Goal: Communication & Community: Share content

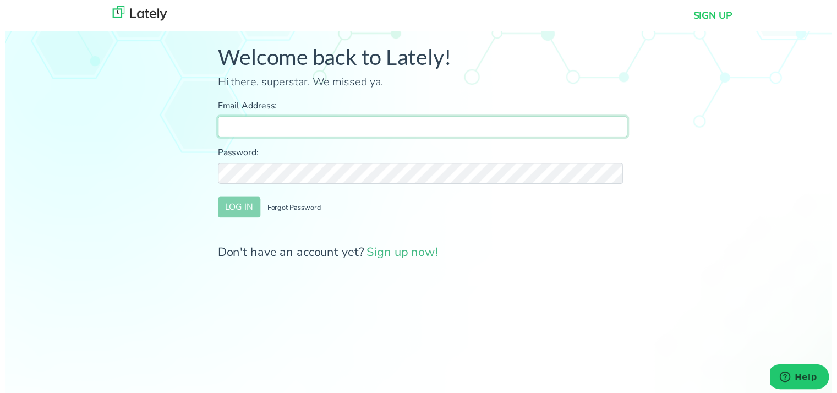
type input "[PERSON_NAME][EMAIL_ADDRESS][DOMAIN_NAME]"
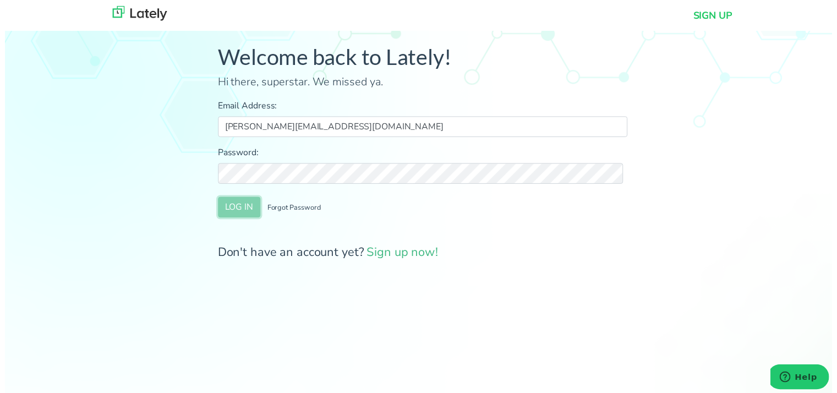
click at [245, 214] on button "LOG IN" at bounding box center [237, 209] width 43 height 21
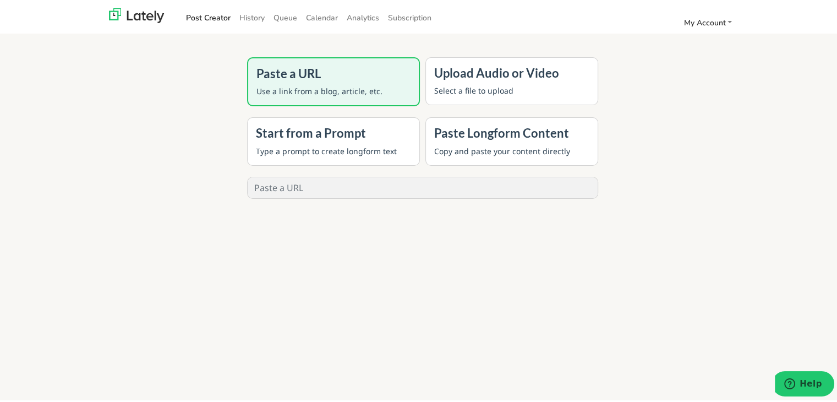
click at [156, 126] on div "Paste a URL Use a link from a blog, article, etc. Upload Audio or Video Select …" at bounding box center [422, 253] width 611 height 402
click at [235, 14] on link "History" at bounding box center [252, 16] width 34 height 18
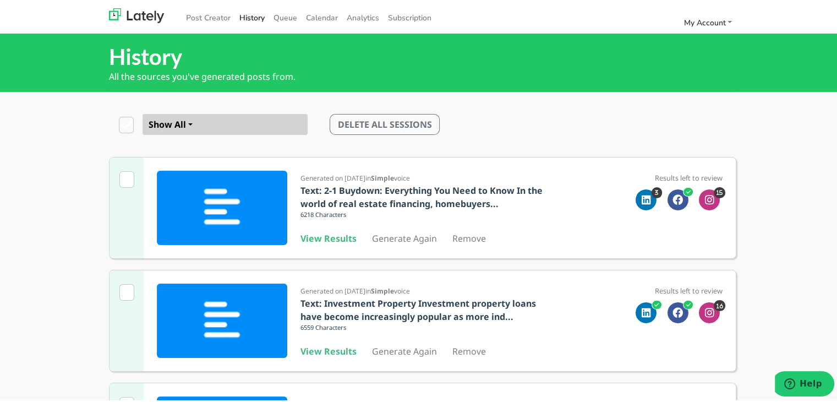
scroll to position [165, 0]
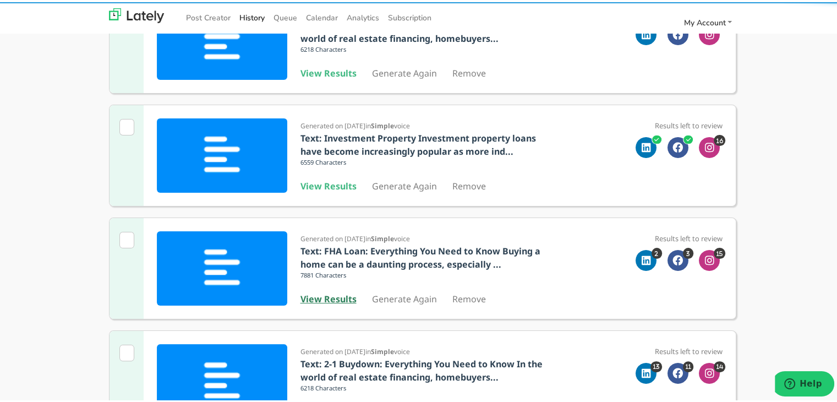
click at [328, 293] on b "View Results" at bounding box center [328, 297] width 56 height 12
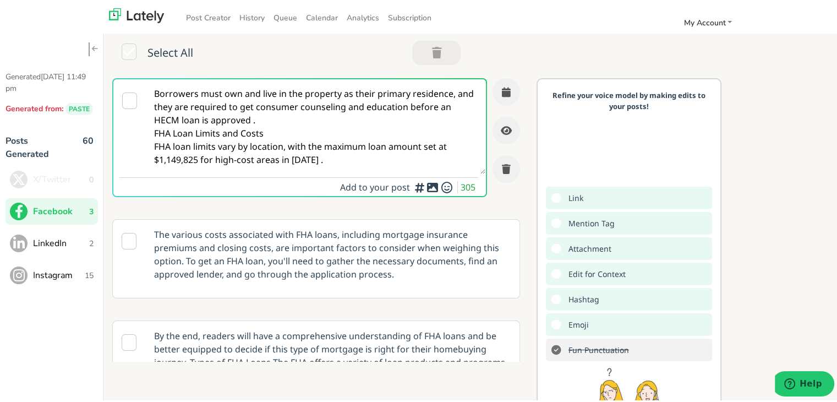
drag, startPoint x: 334, startPoint y: 160, endPoint x: 149, endPoint y: 84, distance: 199.7
click at [149, 84] on textarea "Borrowers must own and live in the property as their primary residence, and the…" at bounding box center [315, 124] width 339 height 95
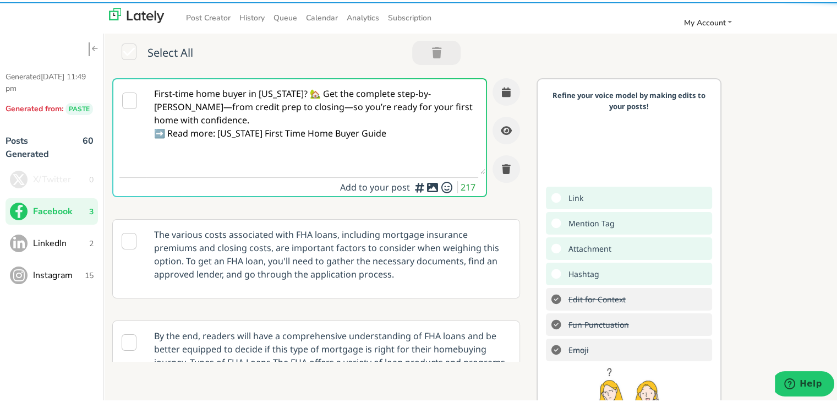
click at [330, 89] on textarea "First-time home buyer in [US_STATE]? 🏡 Get the complete step-by-[PERSON_NAME]—f…" at bounding box center [315, 124] width 339 height 95
click at [324, 91] on textarea "First-time home buyer in [US_STATE]? 🏡 Get the complete step-by-[PERSON_NAME]—f…" at bounding box center [315, 124] width 339 height 95
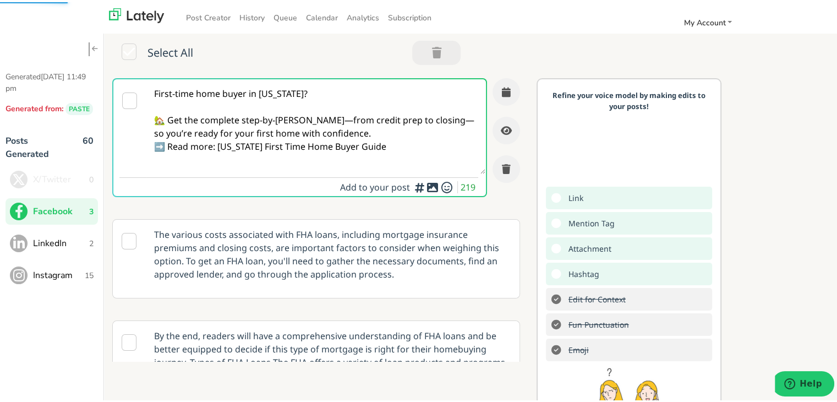
click at [385, 126] on textarea "First-time home buyer in [US_STATE]? 🏡 Get the complete step-by-[PERSON_NAME]—f…" at bounding box center [315, 124] width 339 height 95
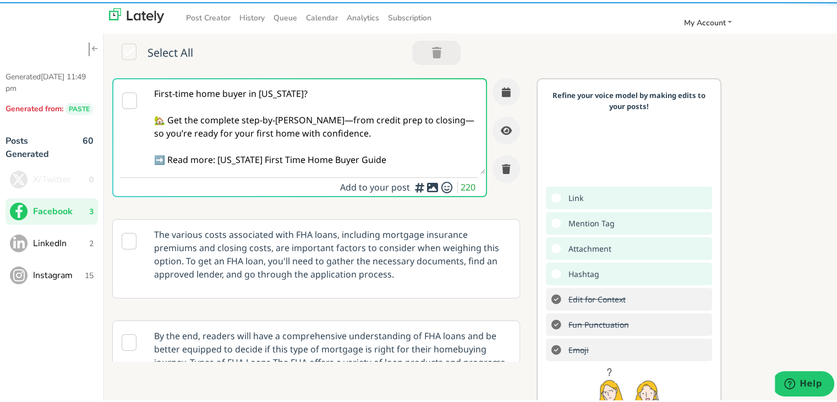
click at [327, 118] on textarea "First-time home buyer in [US_STATE]? 🏡 Get the complete step-by-[PERSON_NAME]—f…" at bounding box center [315, 124] width 339 height 95
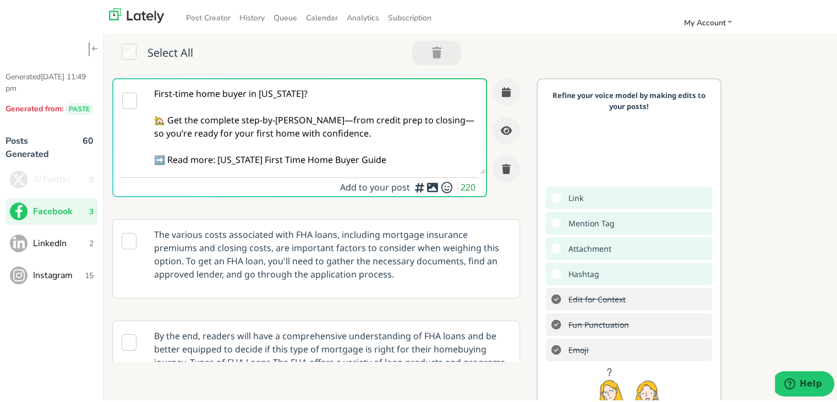
drag, startPoint x: 422, startPoint y: 163, endPoint x: 219, endPoint y: 168, distance: 203.1
click at [219, 168] on textarea "First-time home buyer in [US_STATE]? 🏡 Get the complete step-by-[PERSON_NAME]—f…" at bounding box center [315, 124] width 339 height 95
paste textarea "[URL][DOMAIN_NAME]"
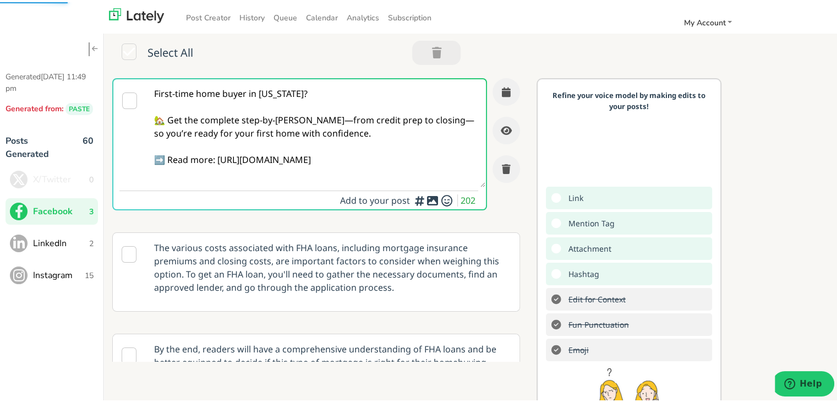
click at [322, 121] on textarea "First-time home buyer in [US_STATE]? 🏡 Get the complete step-by-[PERSON_NAME]—f…" at bounding box center [315, 131] width 339 height 108
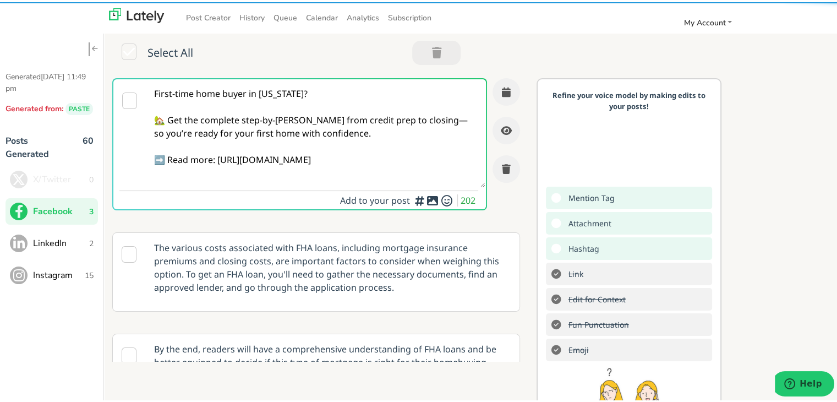
click at [436, 116] on textarea "First-time home buyer in [US_STATE]? 🏡 Get the complete step-by-[PERSON_NAME] f…" at bounding box center [315, 131] width 339 height 108
type textarea "First-time home buyer in [US_STATE]? 🏡 Get the complete step-by-[PERSON_NAME] f…"
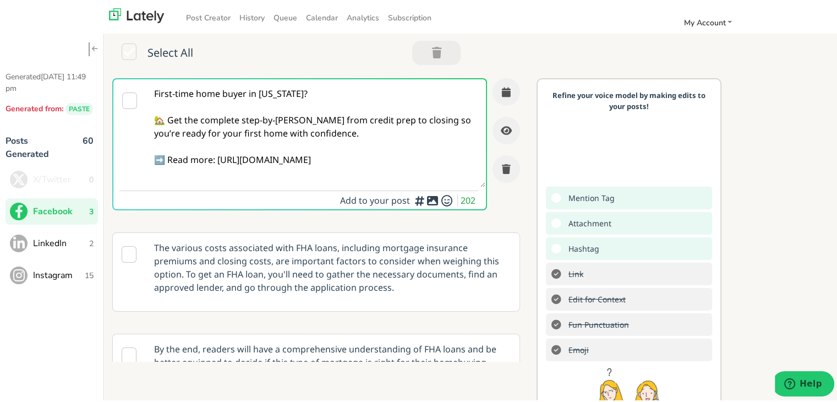
click at [321, 143] on textarea "First-time home buyer in [US_STATE]? 🏡 Get the complete step-by-[PERSON_NAME] f…" at bounding box center [315, 131] width 339 height 108
click at [502, 88] on icon "button" at bounding box center [506, 90] width 9 height 10
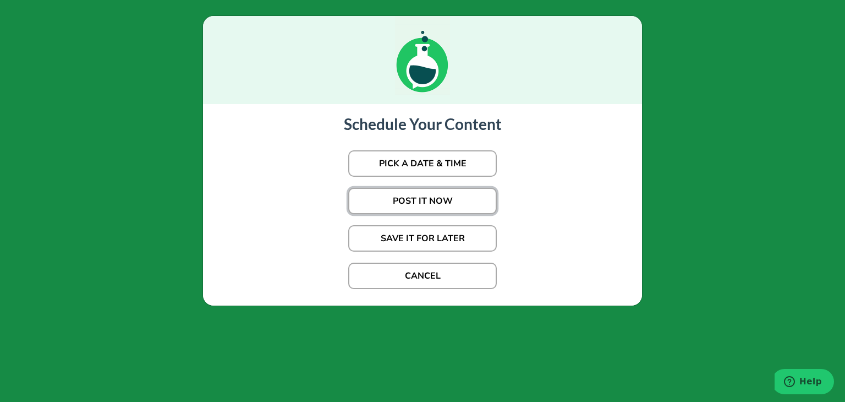
click at [451, 205] on button "POST IT NOW" at bounding box center [422, 201] width 149 height 26
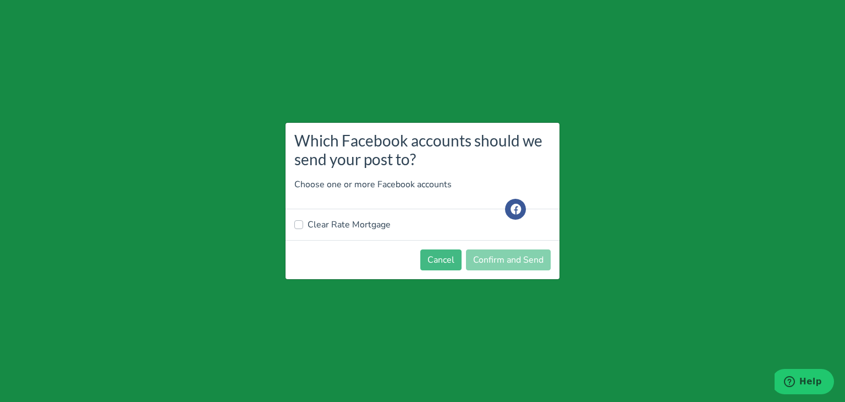
click at [345, 222] on label "Clear Rate Mortgage" at bounding box center [349, 224] width 83 height 13
click at [303, 222] on input "Clear Rate Mortgage" at bounding box center [298, 223] width 9 height 11
checkbox input "true"
click at [507, 263] on button "Confirm and Send" at bounding box center [508, 259] width 85 height 21
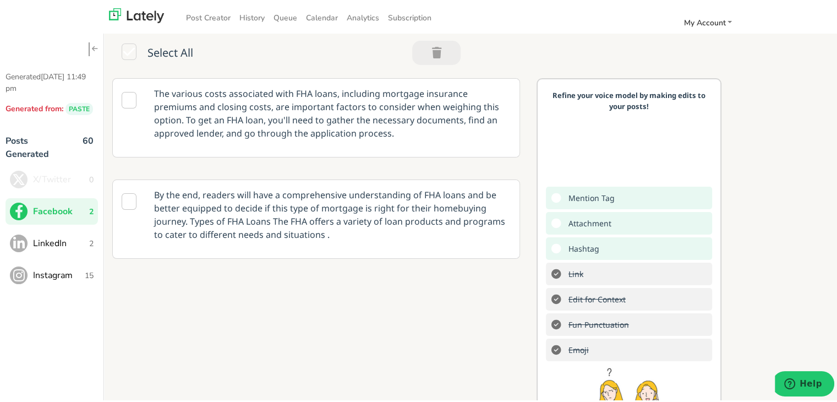
click at [277, 88] on p "The various costs associated with FHA loans, including mortgage insurance premi…" at bounding box center [332, 110] width 373 height 69
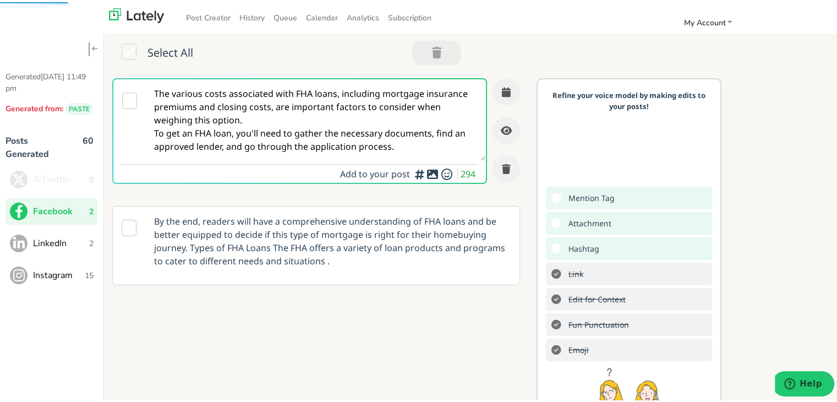
click at [85, 247] on span "LinkedIn" at bounding box center [61, 240] width 56 height 13
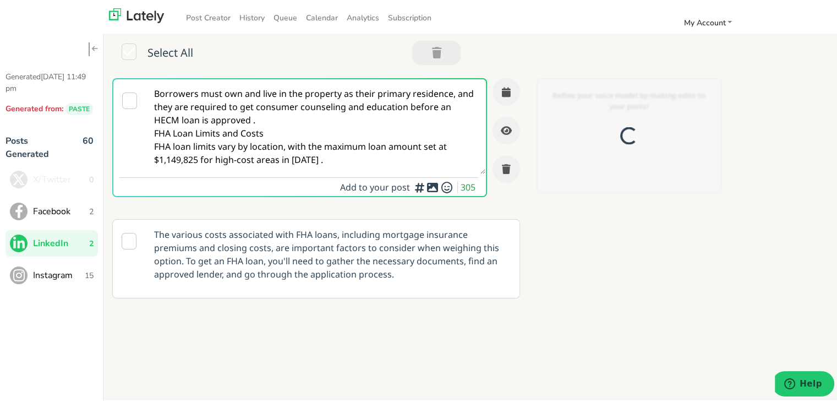
click at [292, 104] on textarea "Borrowers must own and live in the property as their primary residence, and the…" at bounding box center [315, 124] width 339 height 95
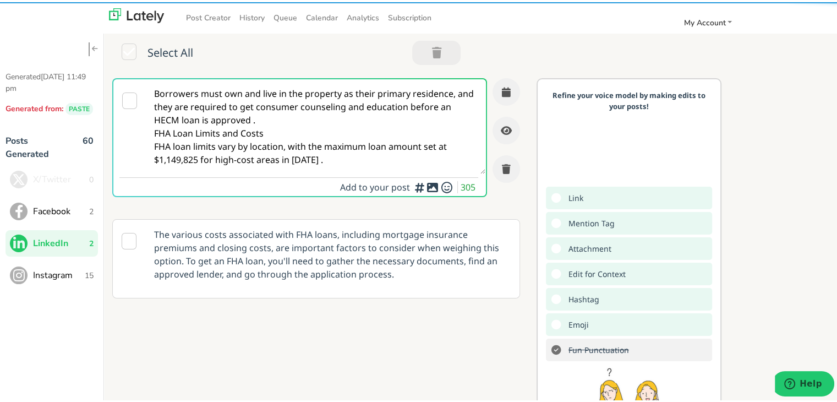
paste textarea "Thinking of buying your first home in [US_STATE]? This clear, actionable guide …"
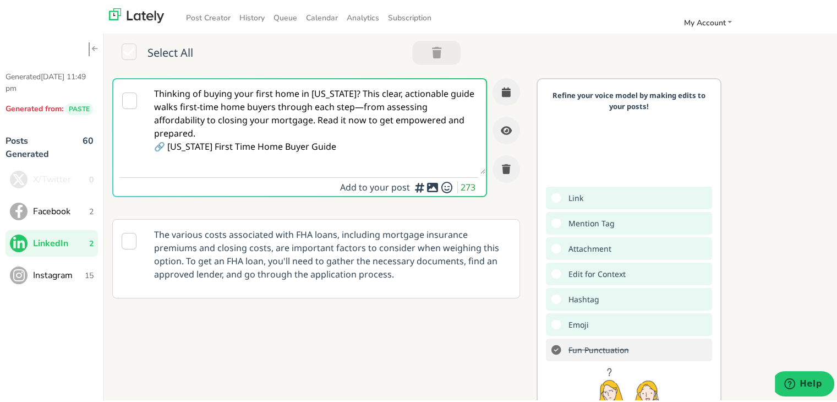
drag, startPoint x: 277, startPoint y: 104, endPoint x: 288, endPoint y: 105, distance: 11.6
click at [276, 104] on textarea "Thinking of buying your first home in [US_STATE]? This clear, actionable guide …" at bounding box center [315, 124] width 339 height 95
click at [374, 92] on textarea "Thinking of buying your first home in [US_STATE]? This clear, actionable guide …" at bounding box center [315, 124] width 339 height 95
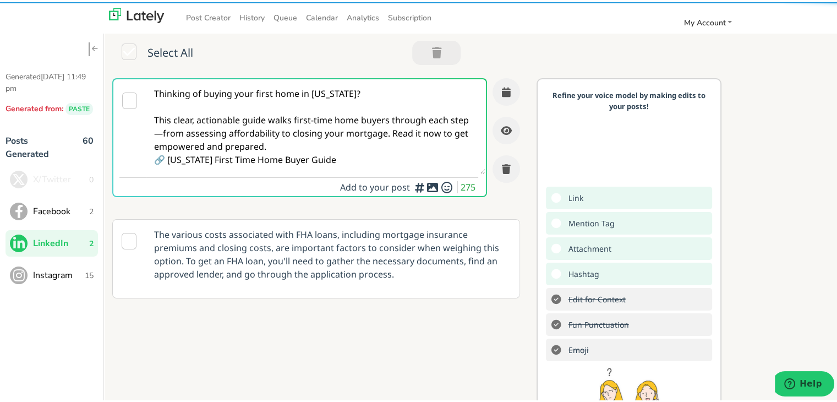
click at [161, 135] on textarea "Thinking of buying your first home in [US_STATE]? This clear, actionable guide …" at bounding box center [315, 124] width 339 height 95
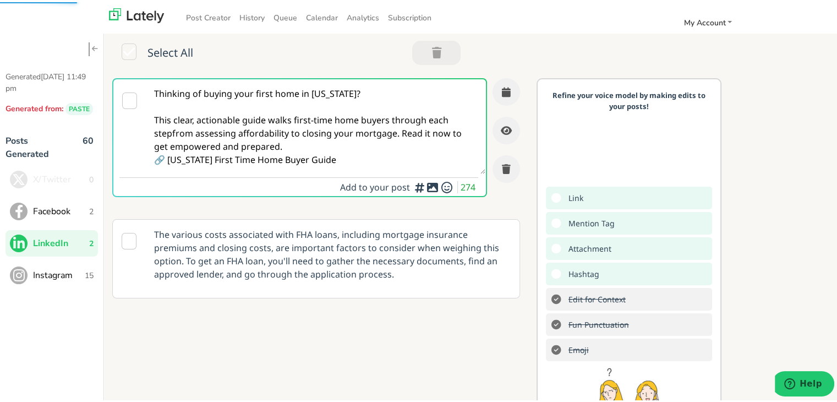
click at [312, 146] on textarea "Thinking of buying your first home in [US_STATE]? This clear, actionable guide …" at bounding box center [315, 124] width 339 height 95
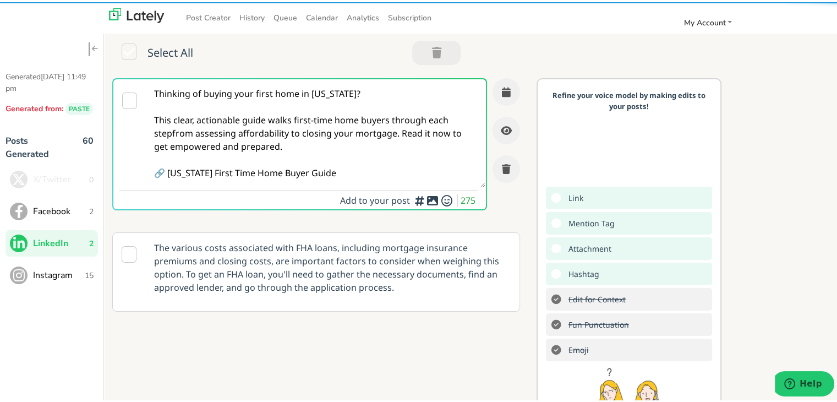
click at [398, 134] on textarea "Thinking of buying your first home in [US_STATE]? This clear, actionable guide …" at bounding box center [315, 131] width 339 height 108
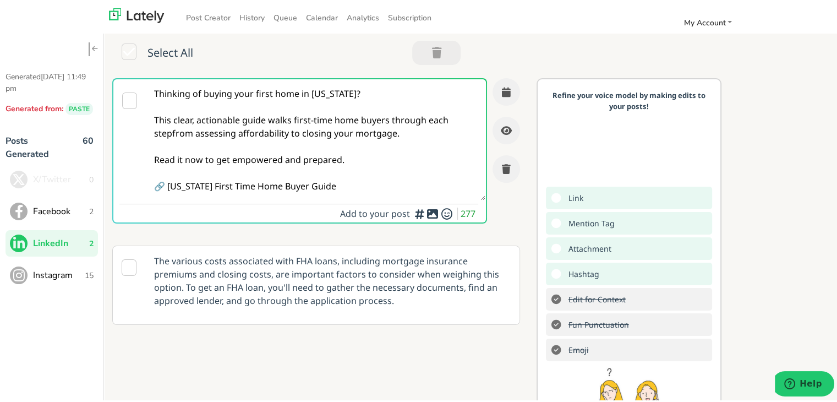
drag, startPoint x: 371, startPoint y: 190, endPoint x: 167, endPoint y: 200, distance: 204.4
click at [167, 200] on grammarly-editor-plugin "Thinking of buying your first home in [US_STATE]? This clear, actionable guide …" at bounding box center [315, 204] width 339 height 31
paste textarea "[URL][DOMAIN_NAME]"
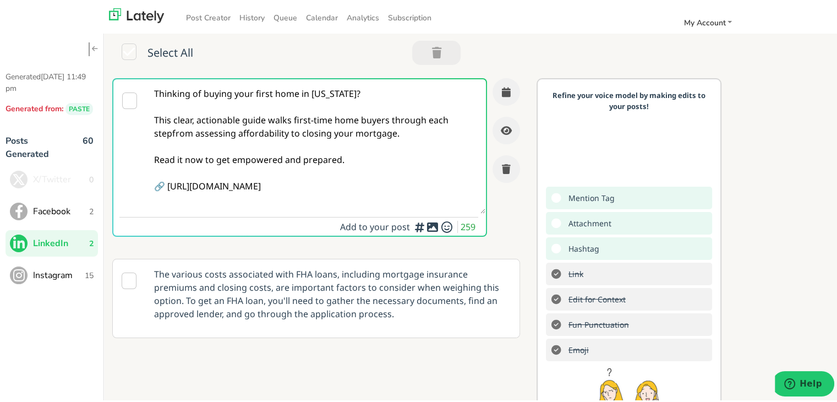
click at [324, 130] on textarea "Thinking of buying your first home in [US_STATE]? This clear, actionable guide …" at bounding box center [315, 144] width 339 height 134
click at [166, 130] on textarea "Thinking of buying your first home in [US_STATE]? This clear, actionable guide …" at bounding box center [315, 144] width 339 height 134
click at [168, 130] on textarea "Thinking of buying your first home in [US_STATE]? This clear, actionable guide …" at bounding box center [315, 144] width 339 height 134
click at [378, 158] on textarea "Thinking of buying your first home in [US_STATE]? This clear, actionable guide …" at bounding box center [315, 144] width 339 height 134
type textarea "Thinking of buying your first home in [US_STATE]? This clear, actionable guide …"
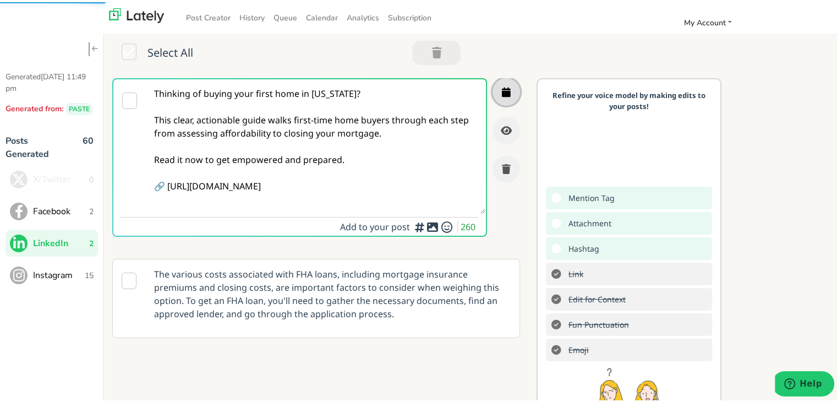
click at [502, 94] on icon "button" at bounding box center [506, 90] width 9 height 10
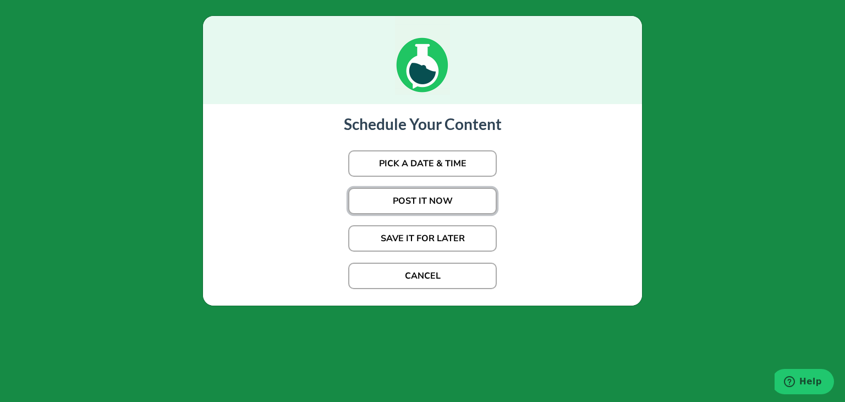
click at [434, 205] on button "POST IT NOW" at bounding box center [422, 201] width 149 height 26
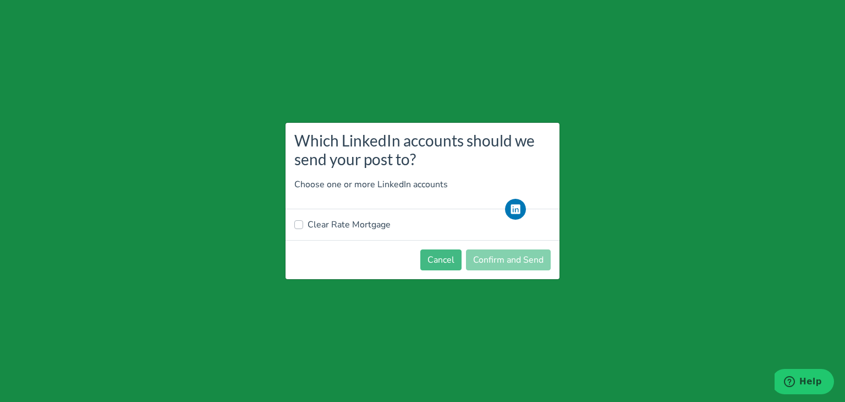
click at [352, 218] on label "Clear Rate Mortgage" at bounding box center [349, 224] width 83 height 13
click at [303, 218] on input "Clear Rate Mortgage" at bounding box center [298, 223] width 9 height 11
checkbox input "true"
click at [490, 257] on button "Confirm and Send" at bounding box center [508, 259] width 85 height 21
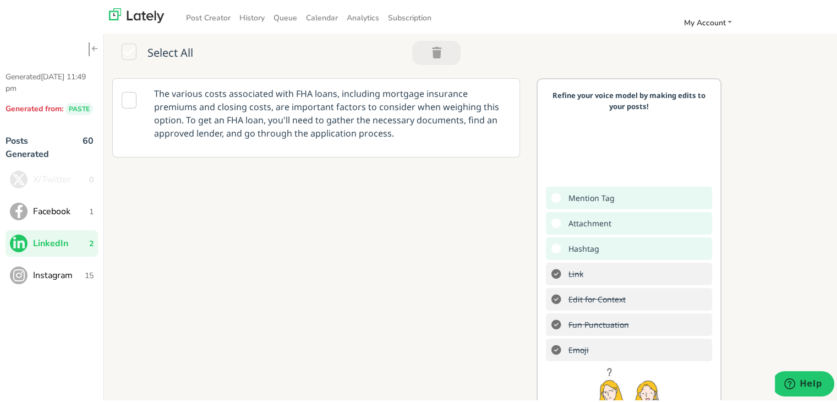
click at [89, 214] on span "1" at bounding box center [91, 210] width 4 height 12
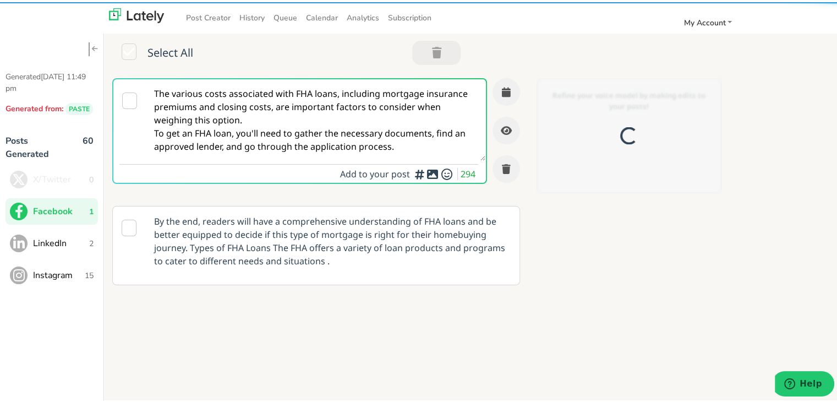
click at [323, 167] on div "Add to your post 294" at bounding box center [312, 172] width 332 height 15
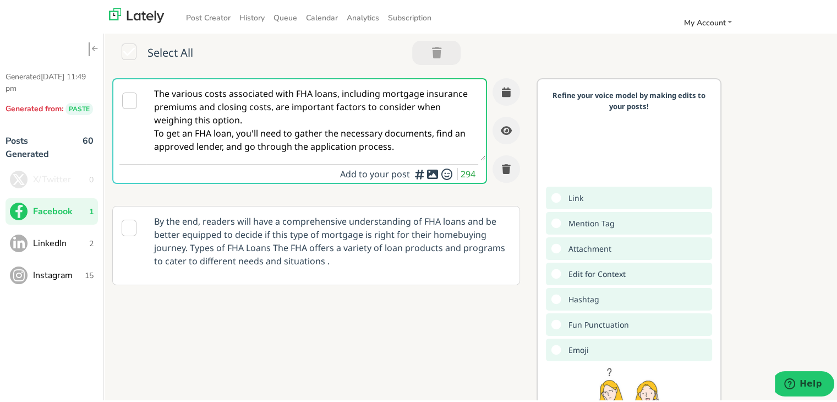
drag, startPoint x: 398, startPoint y: 147, endPoint x: 74, endPoint y: 65, distance: 334.3
click at [74, 65] on div "Generated [DATE] 11:49 pm Generated from: PASTE Posts Generated 60 X/Twitter 0 …" at bounding box center [422, 247] width 845 height 479
paste textarea "Ready to buy your first home in [US_STATE]? This guide walks you through every …"
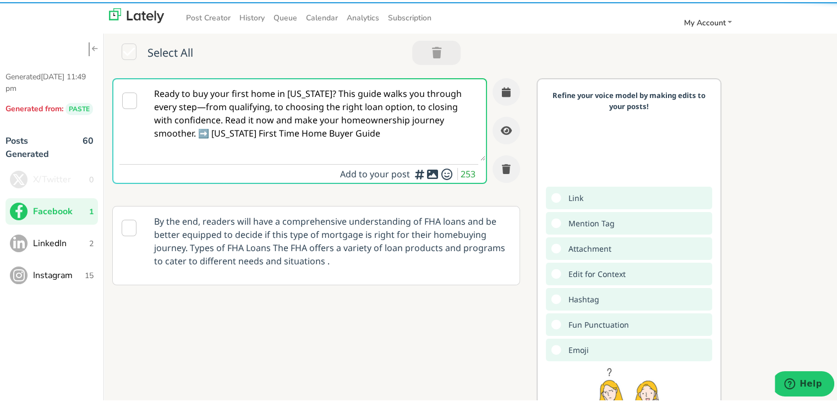
click at [251, 102] on textarea "Ready to buy your first home in [US_STATE]? This guide walks you through every …" at bounding box center [315, 117] width 339 height 81
click at [316, 91] on textarea "Ready to buy your first home in [US_STATE]? This guide walks you through every …" at bounding box center [315, 117] width 339 height 81
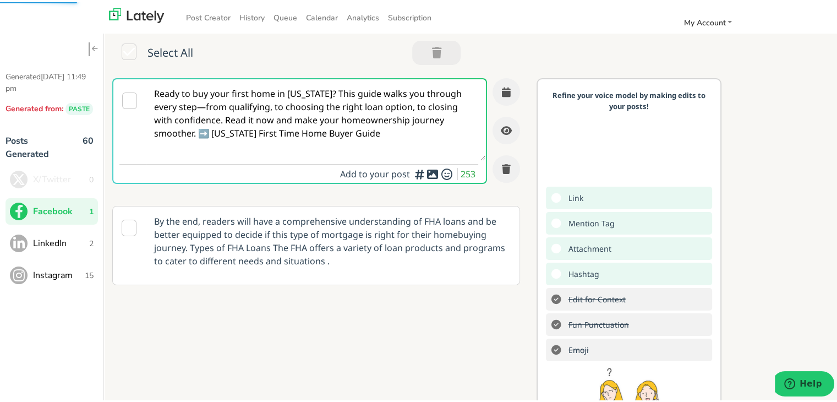
click at [313, 94] on textarea "Ready to buy your first home in [US_STATE]? This guide walks you through every …" at bounding box center [315, 117] width 339 height 81
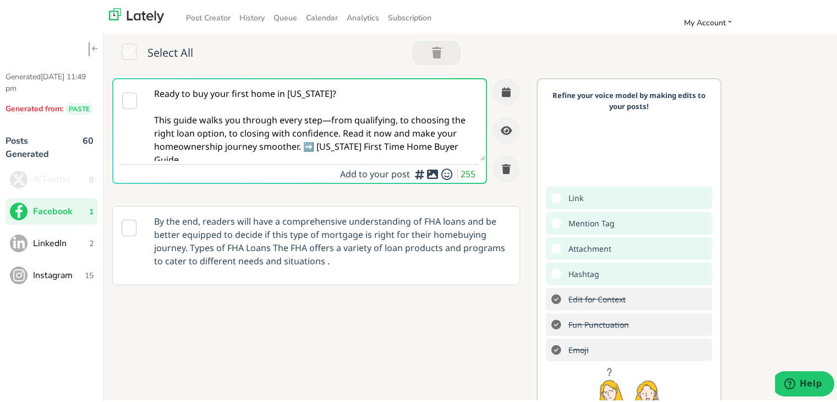
click at [331, 118] on textarea "Ready to buy your first home in [US_STATE]? This guide walks you through every …" at bounding box center [315, 117] width 339 height 81
click at [327, 125] on textarea "Ready to buy your first home in [US_STATE]? This guide walks you through every …" at bounding box center [315, 117] width 339 height 81
click at [327, 121] on textarea "Ready to buy your first home in [US_STATE]? This guide walks you through every …" at bounding box center [315, 117] width 339 height 81
click at [302, 144] on textarea "Ready to buy your first home in [US_STATE]? This guide walks you through every …" at bounding box center [315, 117] width 339 height 81
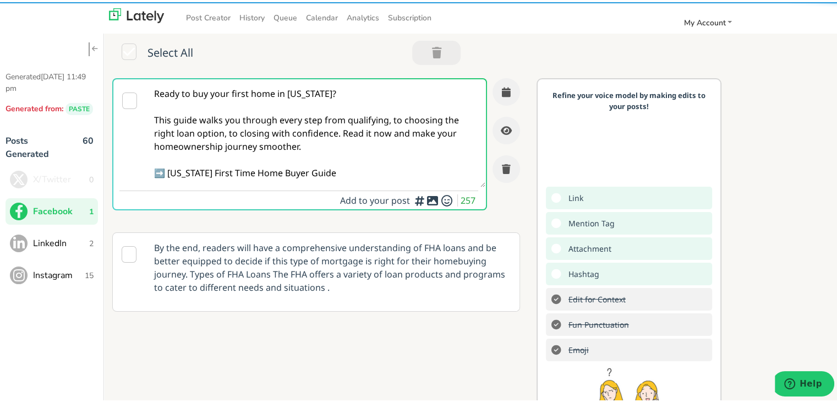
drag, startPoint x: 337, startPoint y: 174, endPoint x: 167, endPoint y: 181, distance: 170.7
click at [167, 181] on textarea "Ready to buy your first home in [US_STATE]? This guide walks you through every …" at bounding box center [315, 131] width 339 height 108
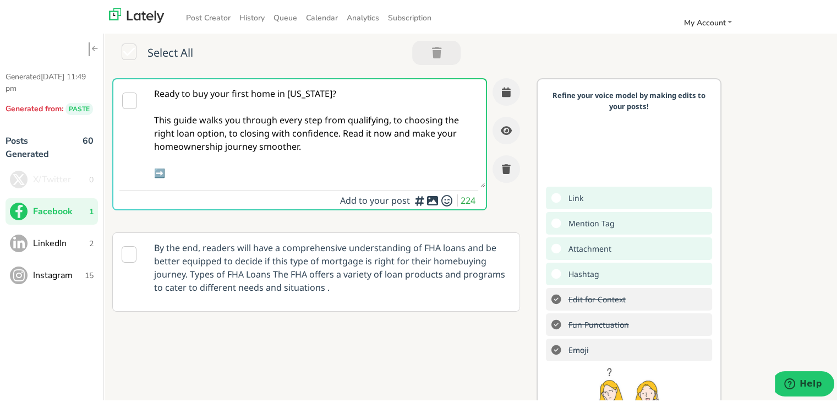
paste textarea "[URL][DOMAIN_NAME][US_STATE][DATE]"
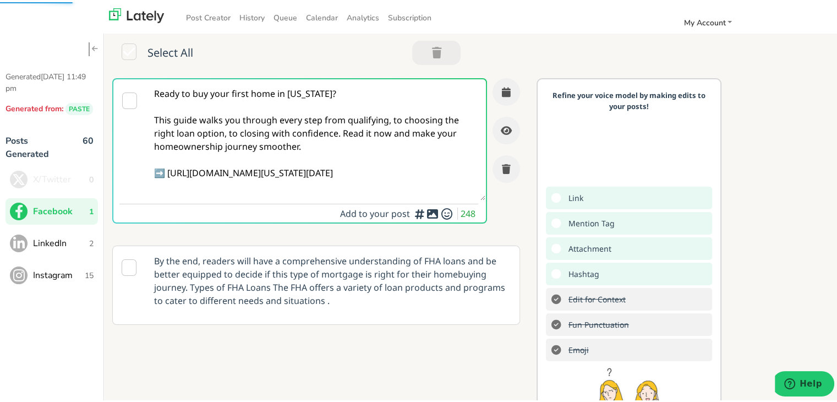
type textarea "Ready to buy your first home in [US_STATE]? This guide walks you through every …"
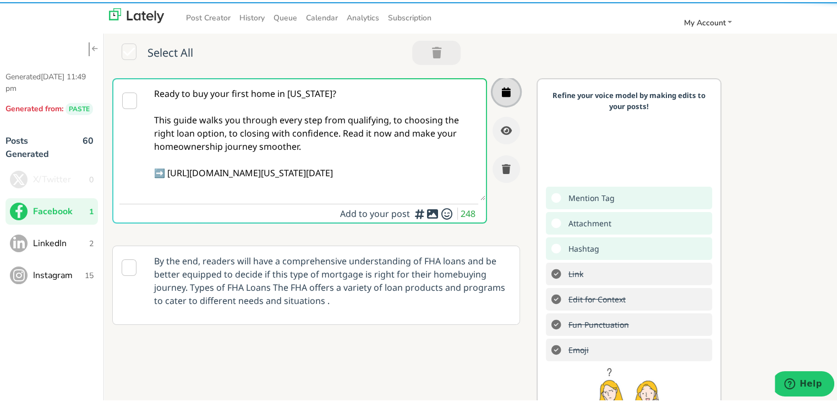
click at [502, 91] on icon "button" at bounding box center [506, 90] width 9 height 10
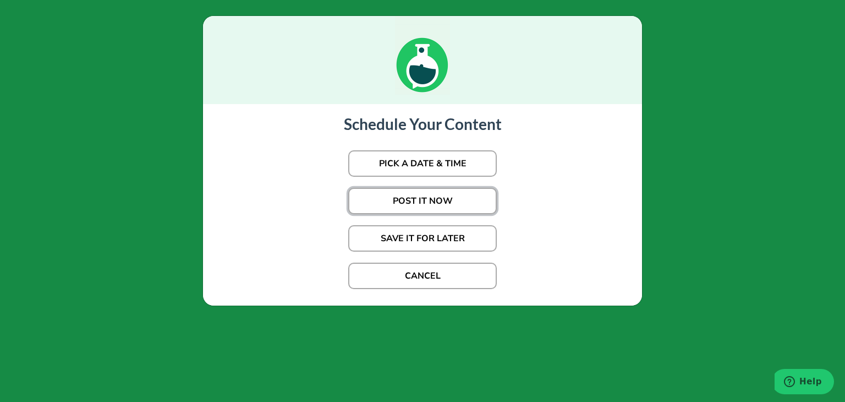
click at [436, 207] on button "POST IT NOW" at bounding box center [422, 201] width 149 height 26
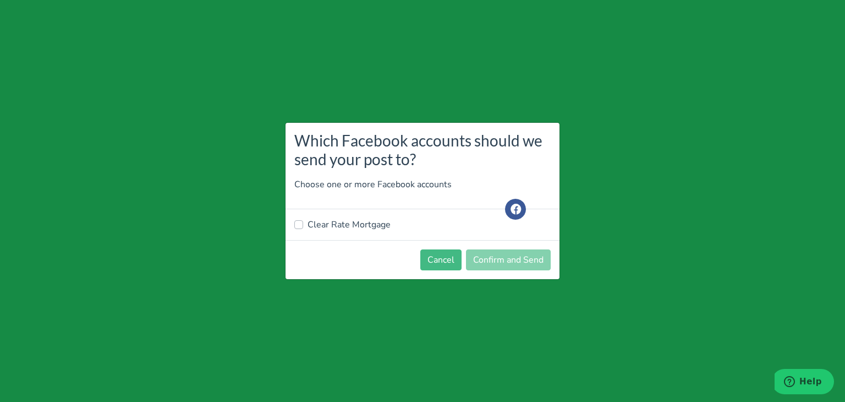
click at [330, 222] on label "Clear Rate Mortgage" at bounding box center [349, 224] width 83 height 13
click at [303, 222] on input "Clear Rate Mortgage" at bounding box center [298, 223] width 9 height 11
checkbox input "true"
click at [500, 261] on button "Confirm and Send" at bounding box center [508, 259] width 85 height 21
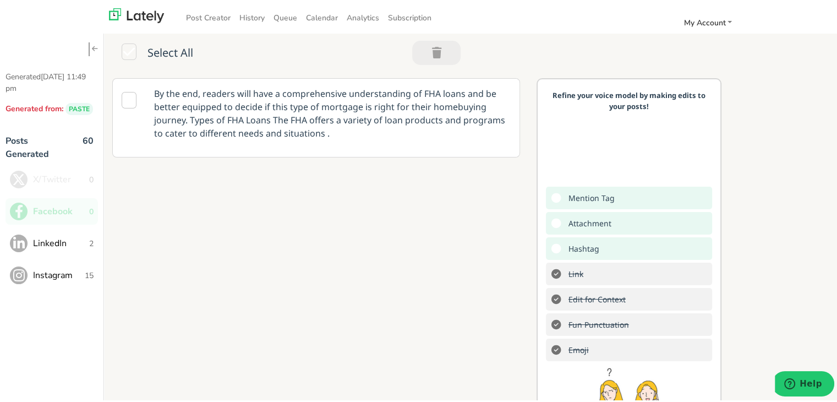
click at [85, 245] on span "LinkedIn" at bounding box center [61, 240] width 56 height 13
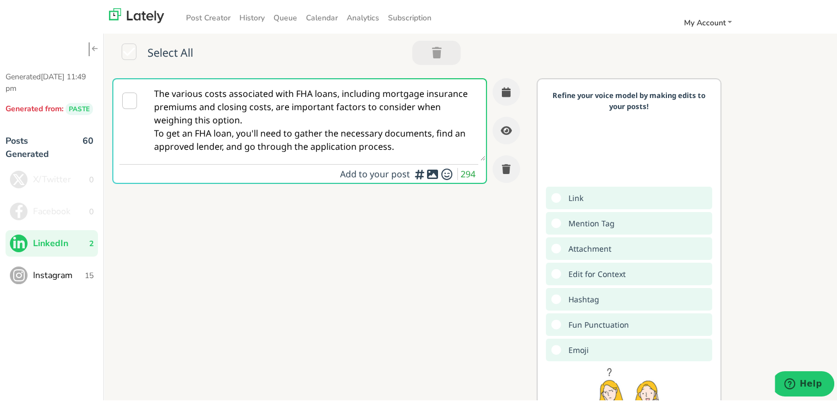
paste textarea "Buying your first home in [US_STATE] can be complex—but it doesn’t have to be. …"
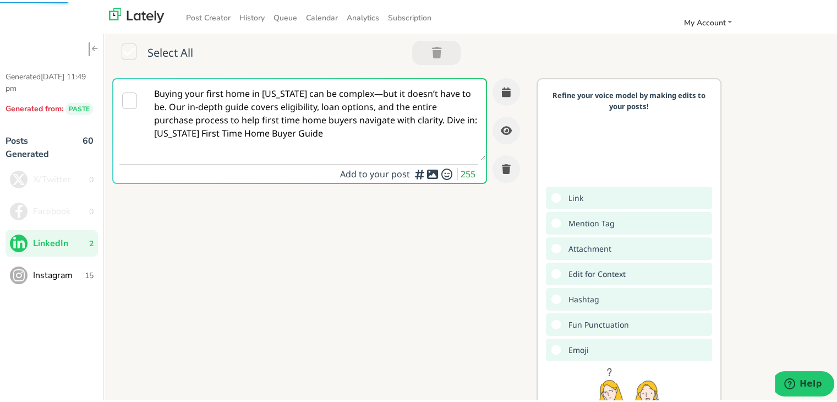
click at [359, 91] on textarea "Buying your first home in [US_STATE] can be complex—but it doesn’t have to be. …" at bounding box center [315, 117] width 339 height 81
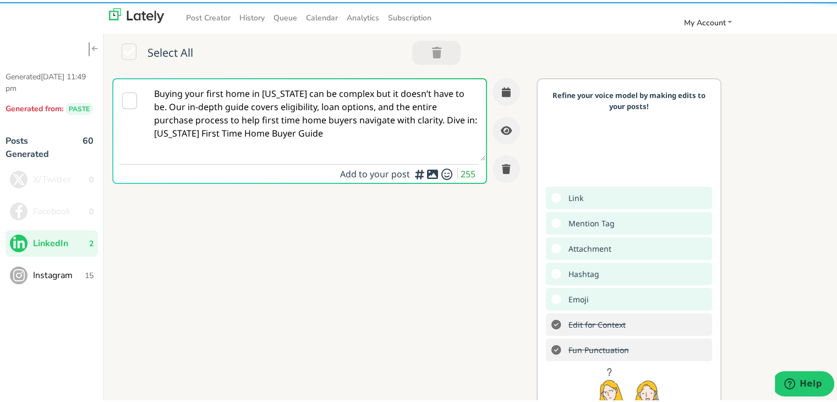
click at [242, 113] on textarea "Buying your first home in [US_STATE] can be complex but it doesn’t have to be. …" at bounding box center [315, 117] width 339 height 81
click at [382, 123] on textarea "Buying your first home in [US_STATE] can be complex but it doesn’t have to be. …" at bounding box center [315, 117] width 339 height 81
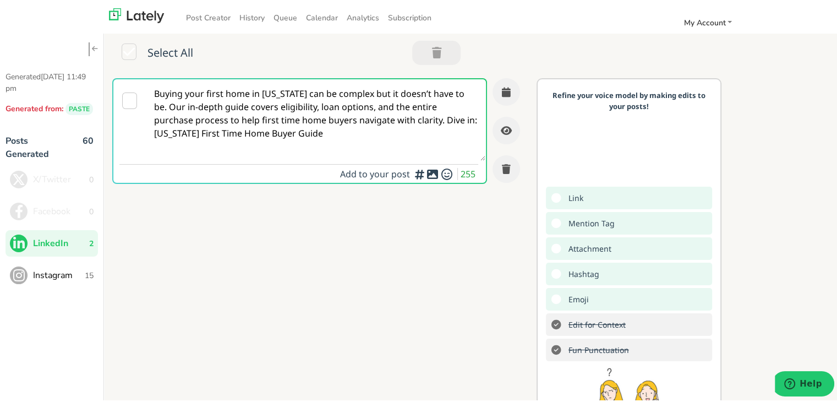
click at [269, 125] on textarea "Buying your first home in [US_STATE] can be complex but it doesn’t have to be. …" at bounding box center [315, 117] width 339 height 81
click at [296, 103] on textarea "Buying your first home in [US_STATE] can be complex but it doesn’t have to be. …" at bounding box center [315, 117] width 339 height 81
click at [307, 143] on textarea "Buying your first home in [US_STATE] can be complex but it doesn’t have to be. …" at bounding box center [315, 117] width 339 height 81
click at [403, 118] on textarea "Buying your first home in [US_STATE] can be complex but it doesn’t have to be. …" at bounding box center [315, 117] width 339 height 81
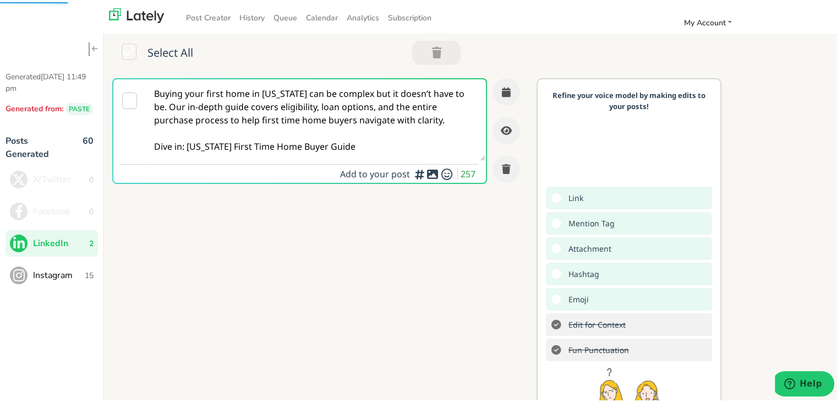
click at [369, 143] on textarea "Buying your first home in [US_STATE] can be complex but it doesn’t have to be. …" at bounding box center [315, 117] width 339 height 81
drag, startPoint x: 315, startPoint y: 140, endPoint x: 185, endPoint y: 148, distance: 130.7
click at [185, 148] on textarea "Buying your first home in [US_STATE] can be complex but it doesn’t have to be. …" at bounding box center [315, 117] width 339 height 81
paste textarea "[URL][DOMAIN_NAME][US_STATE][DATE]"
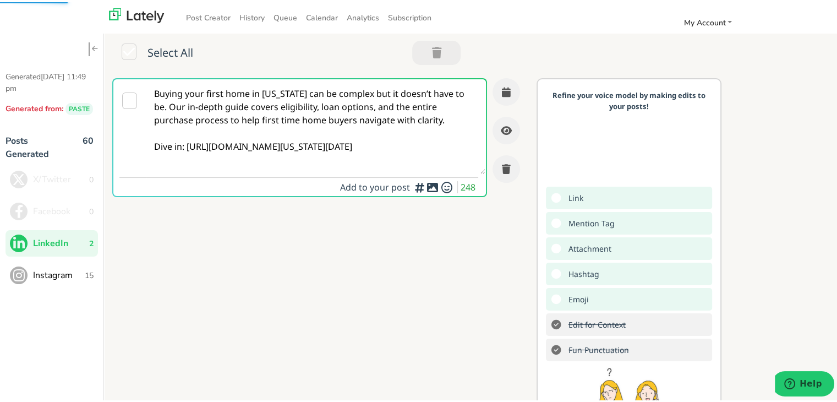
click at [284, 141] on textarea "Buying your first home in [US_STATE] can be complex but it doesn’t have to be. …" at bounding box center [315, 124] width 339 height 95
type textarea "Buying your first home in [US_STATE] can be complex but it doesn’t have to be. …"
click at [502, 90] on icon "button" at bounding box center [506, 90] width 9 height 10
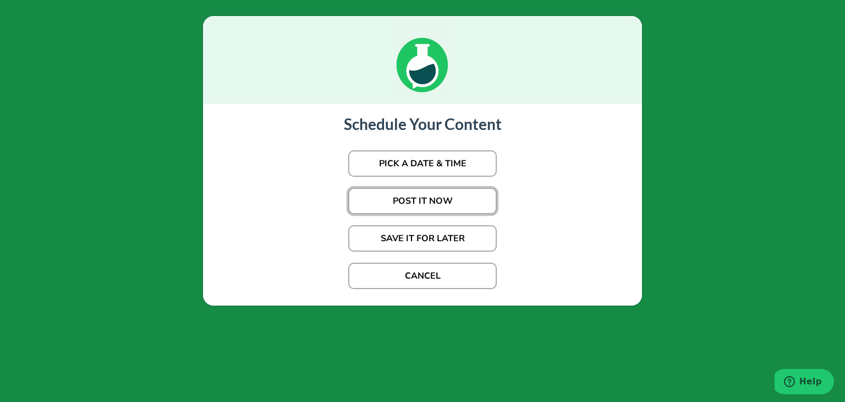
click at [430, 198] on button "POST IT NOW" at bounding box center [422, 201] width 149 height 26
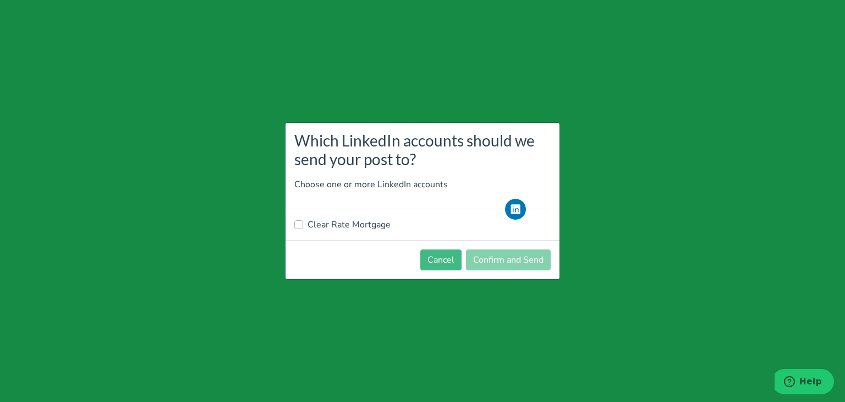
click at [338, 228] on label "Clear Rate Mortgage" at bounding box center [349, 224] width 83 height 13
click at [303, 228] on input "Clear Rate Mortgage" at bounding box center [298, 223] width 9 height 11
checkbox input "true"
click at [512, 259] on button "Confirm and Send" at bounding box center [508, 259] width 85 height 21
